Goal: Information Seeking & Learning: Understand process/instructions

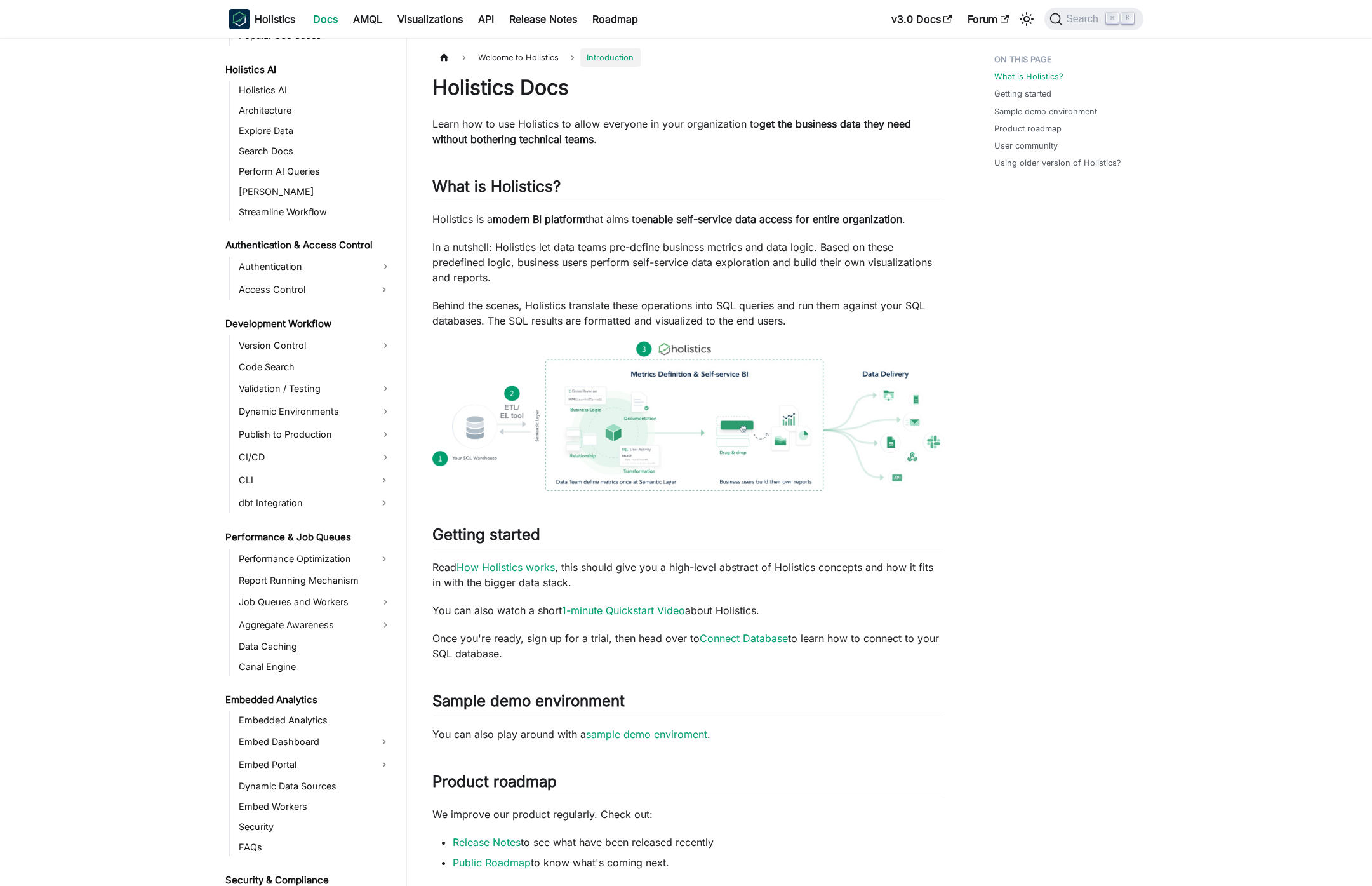
scroll to position [833, 0]
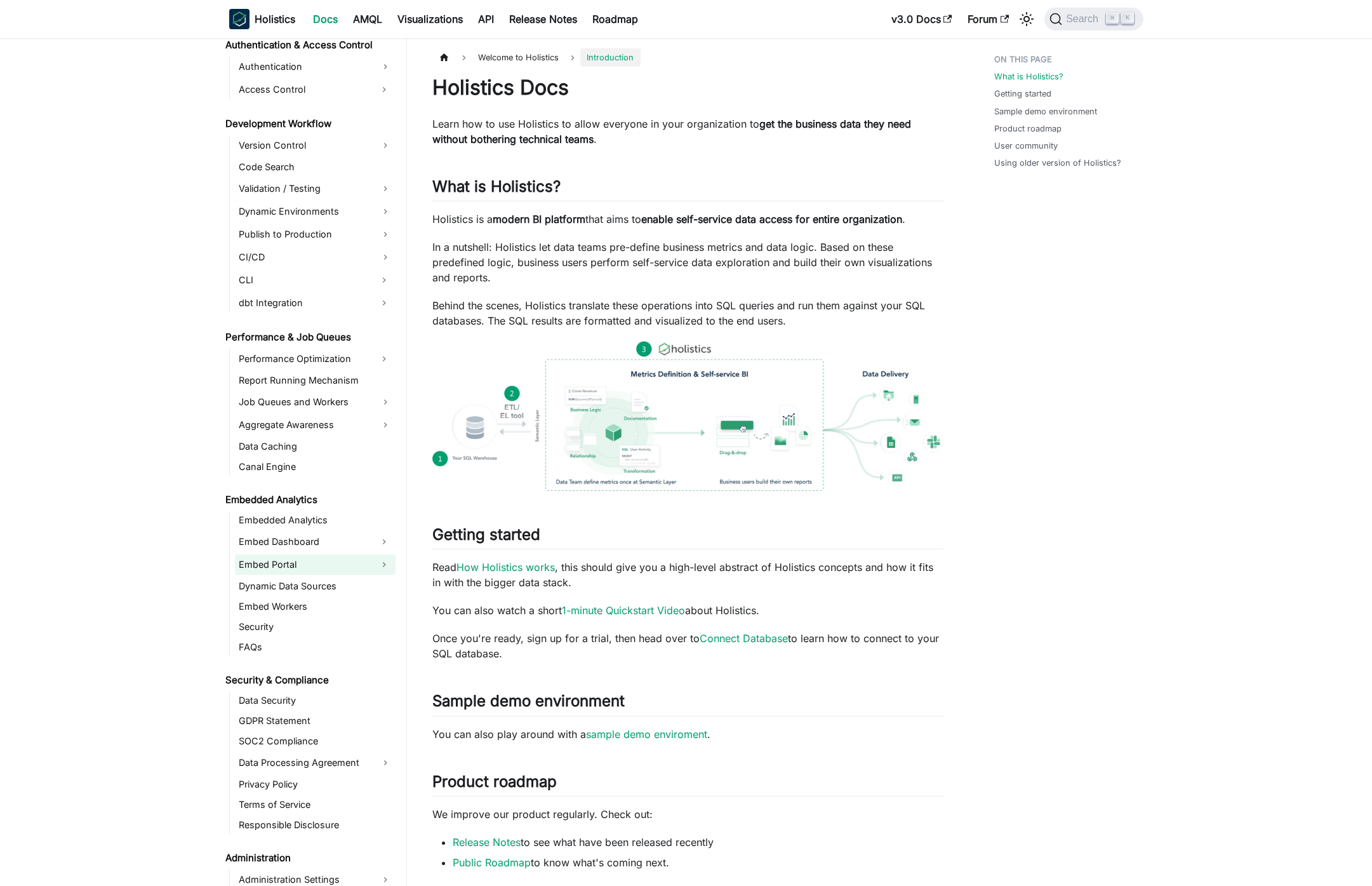
click at [342, 559] on link "Embed Portal" at bounding box center [304, 564] width 138 height 20
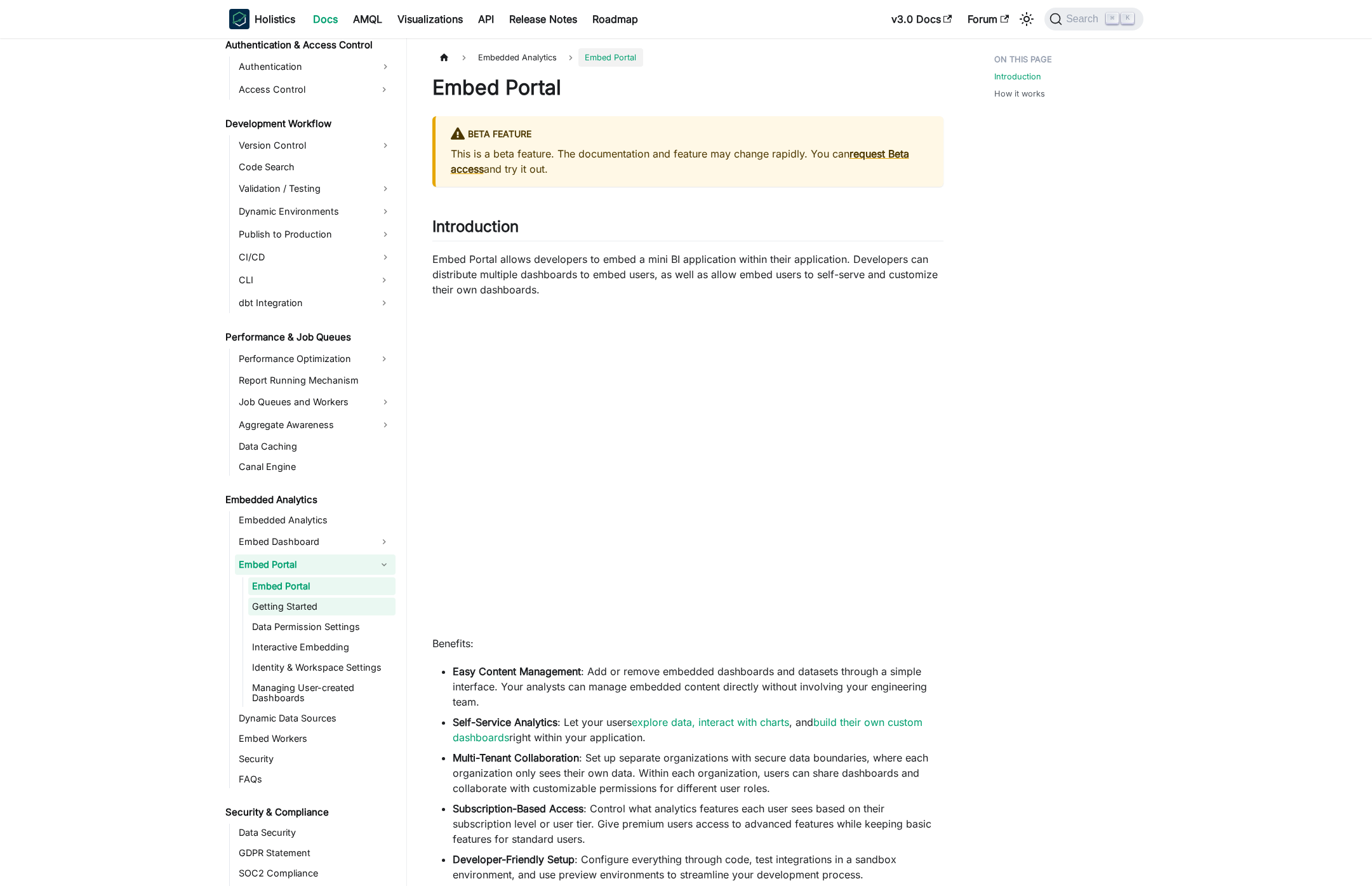
click at [350, 615] on link "Getting Started" at bounding box center [322, 607] width 147 height 18
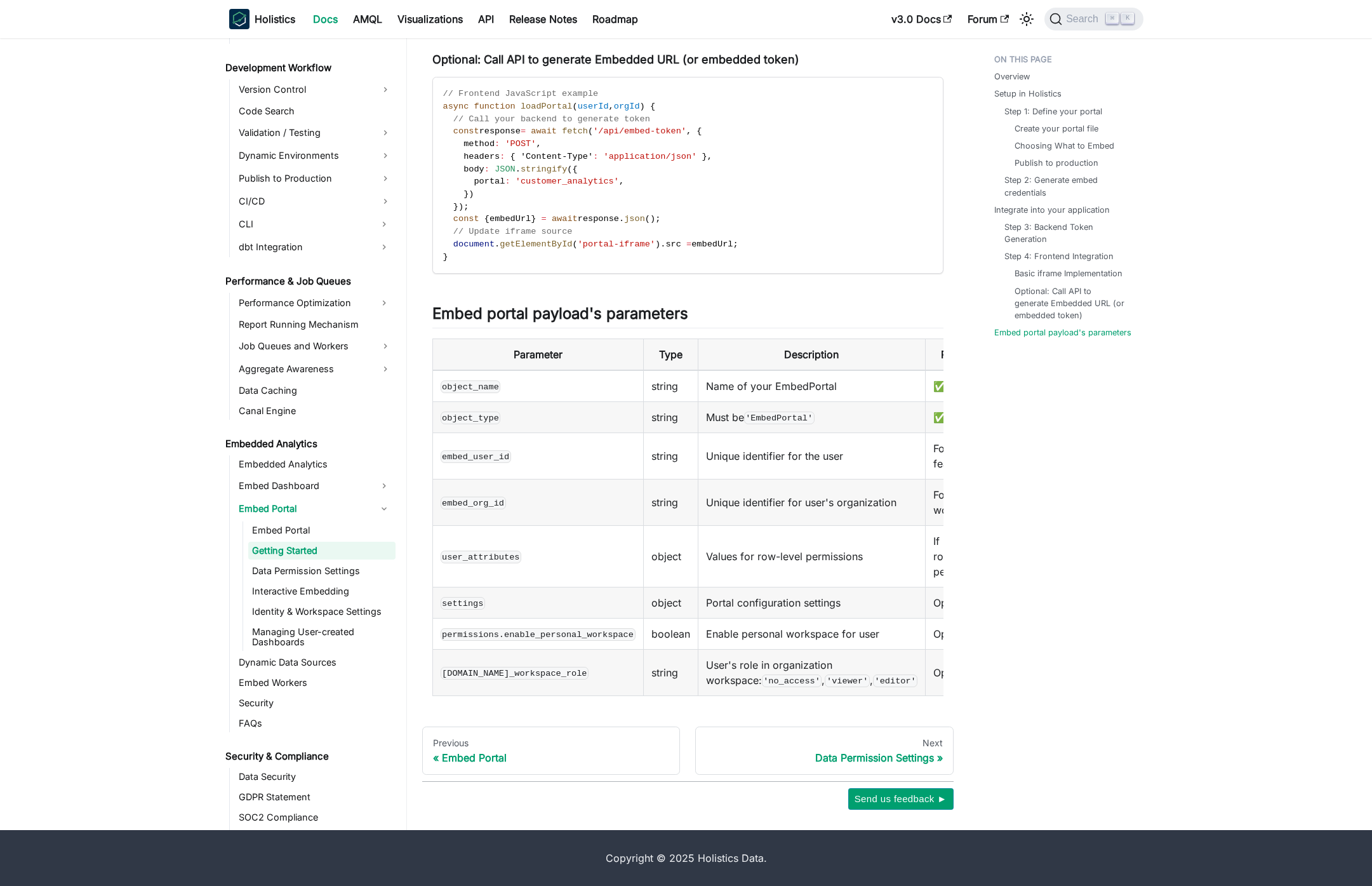
scroll to position [2119, 0]
click at [313, 572] on link "Data Permission Settings" at bounding box center [322, 571] width 147 height 18
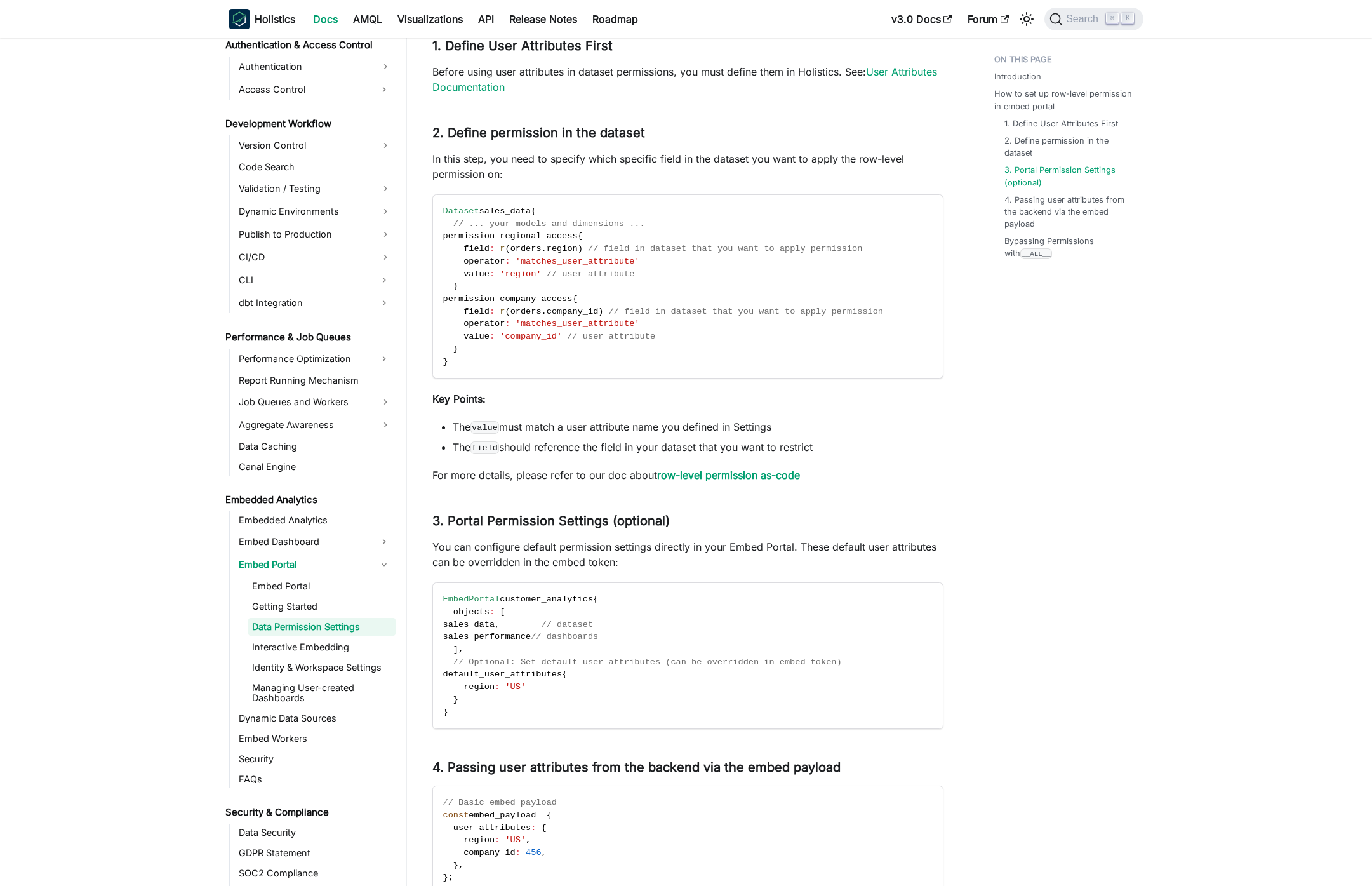
scroll to position [1411, 0]
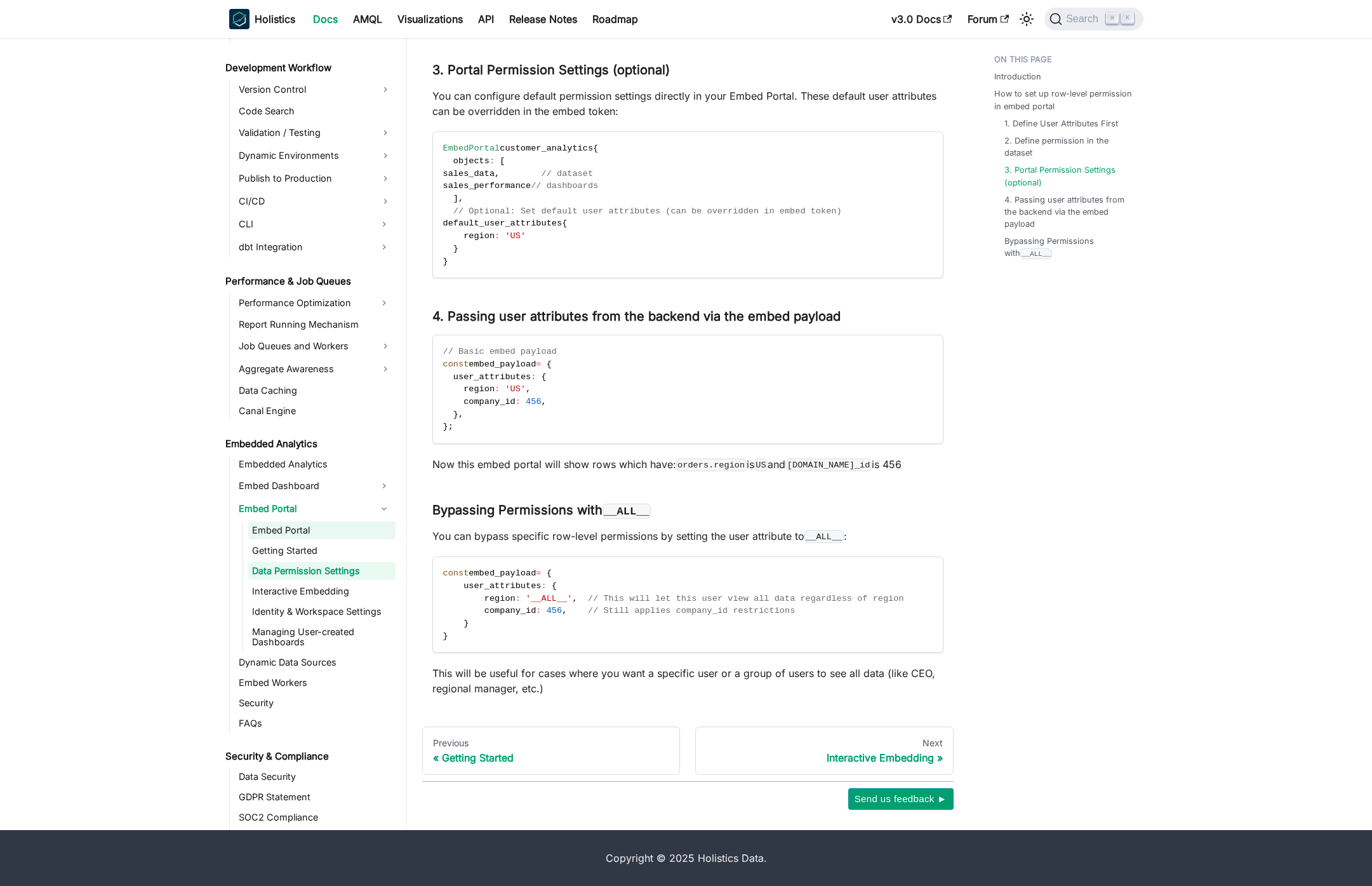
click at [309, 590] on link "Interactive Embedding" at bounding box center [322, 591] width 147 height 18
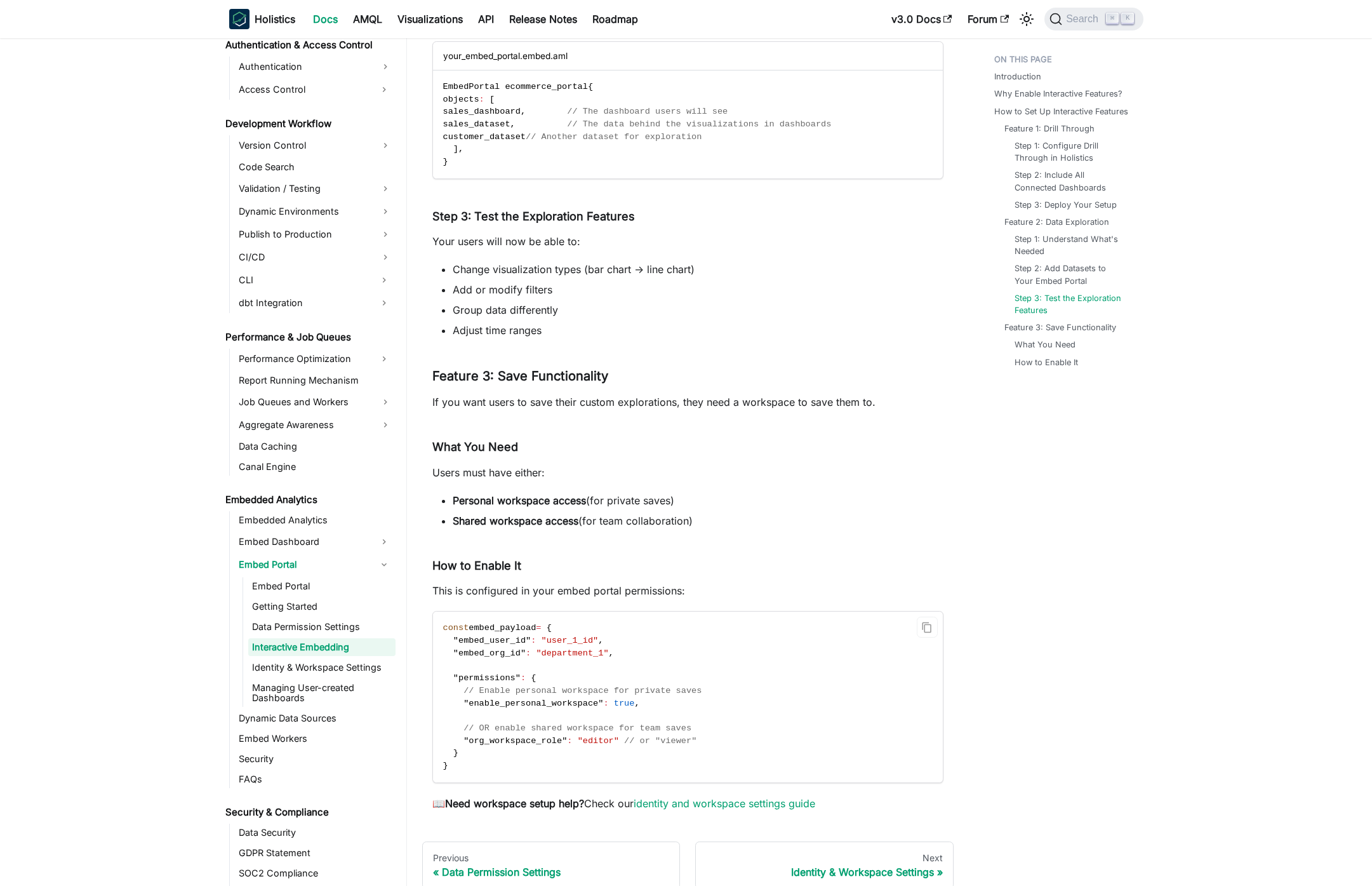
scroll to position [2348, 0]
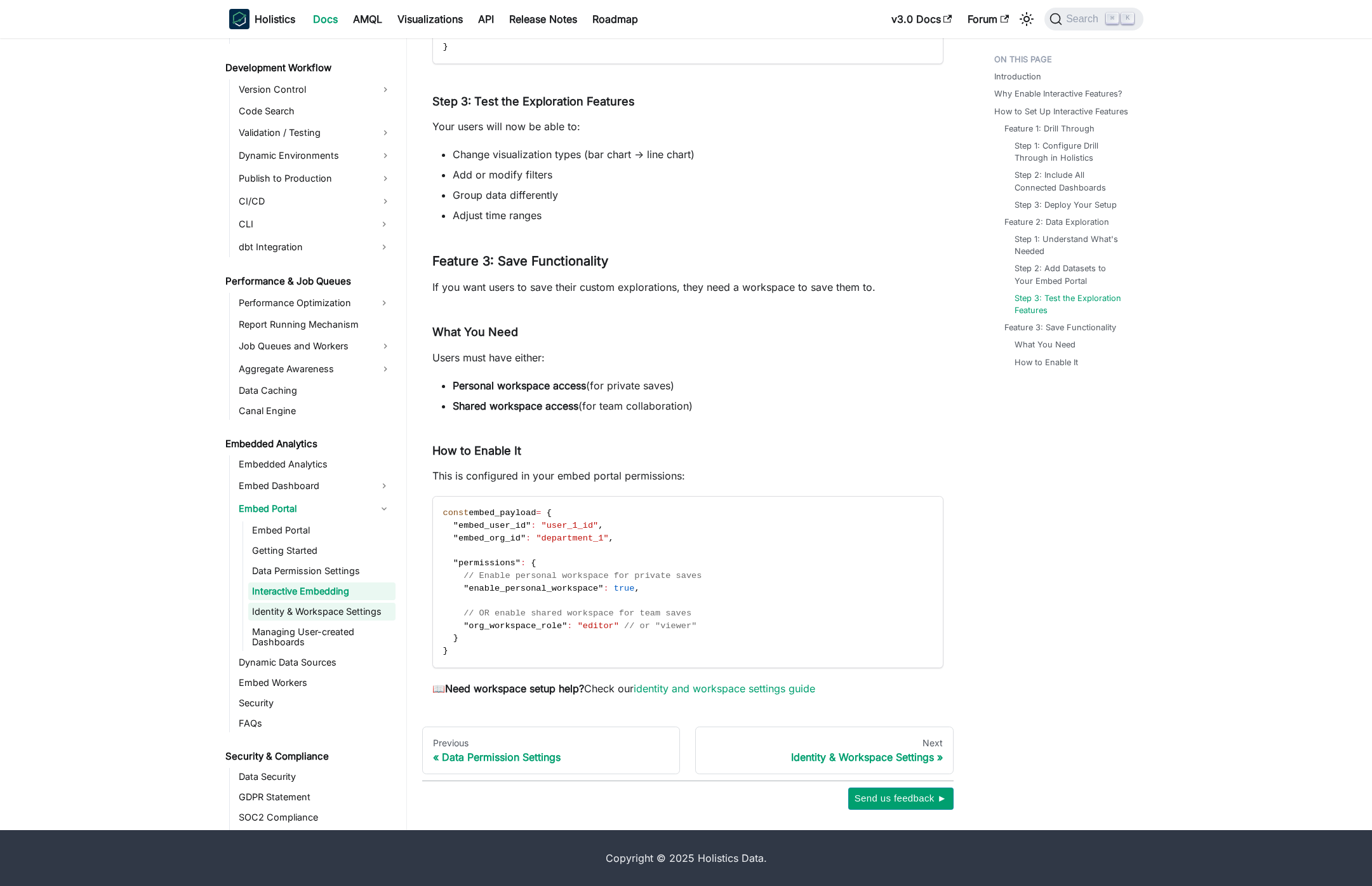
click at [362, 604] on link "Identity & Workspace Settings" at bounding box center [322, 611] width 147 height 18
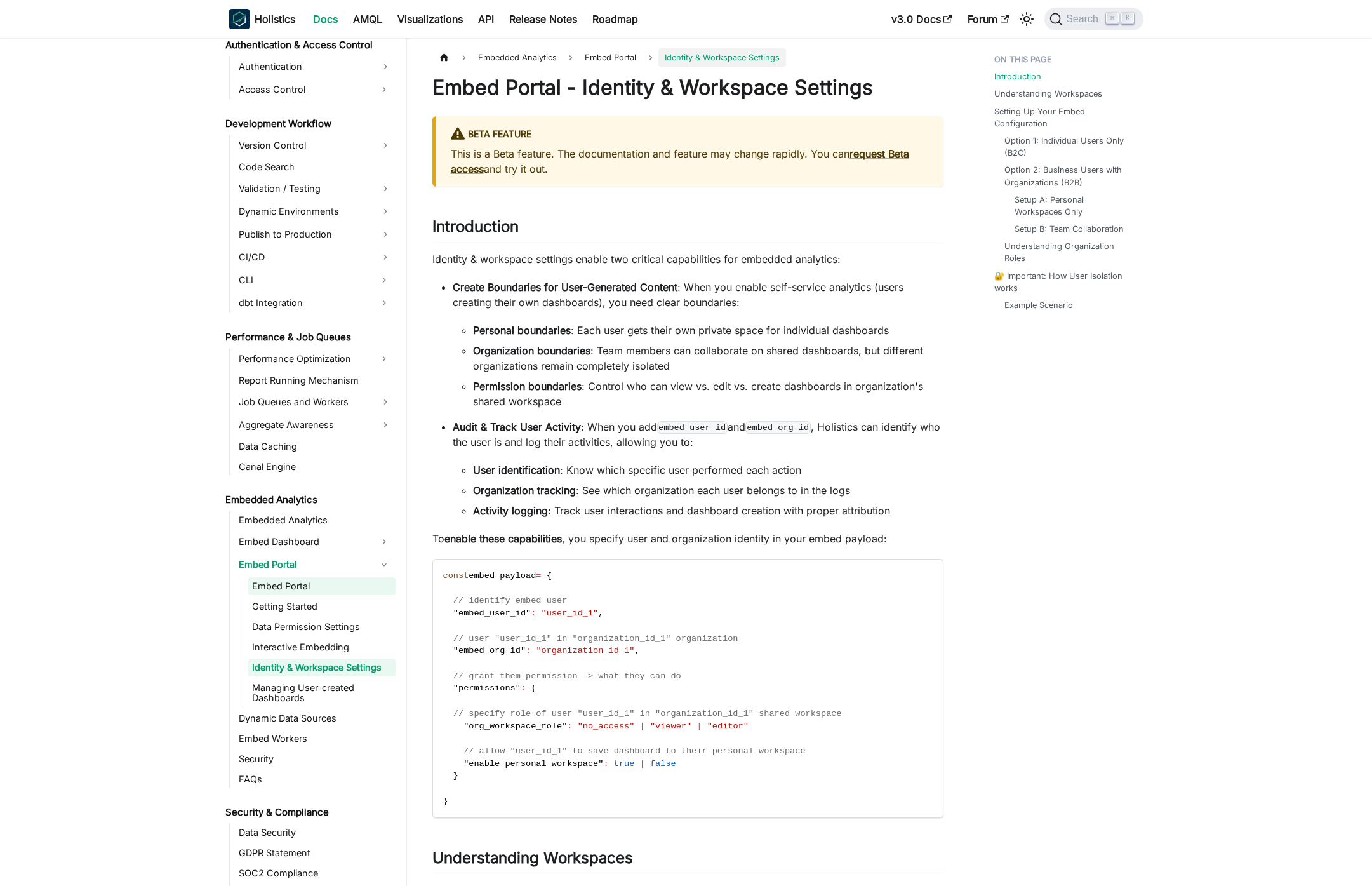
click at [338, 591] on link "Embed Portal" at bounding box center [322, 587] width 147 height 18
